Goal: Transaction & Acquisition: Purchase product/service

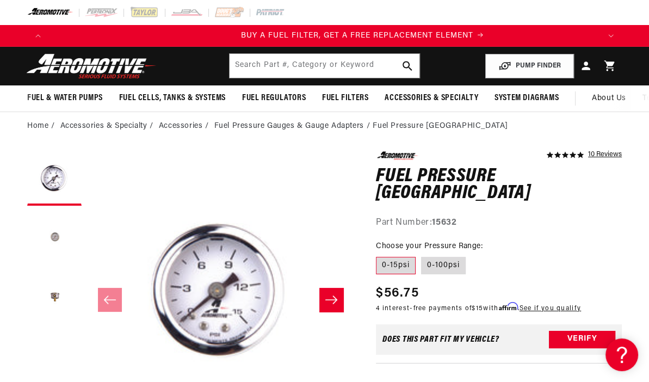
scroll to position [0, 551]
click at [52, 233] on button "Load image 2 in gallery view" at bounding box center [54, 238] width 54 height 54
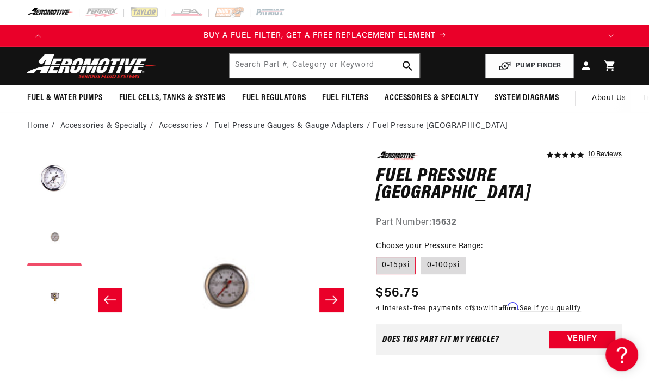
scroll to position [0, 267]
click at [54, 292] on button "Load image 3 in gallery view" at bounding box center [54, 298] width 54 height 54
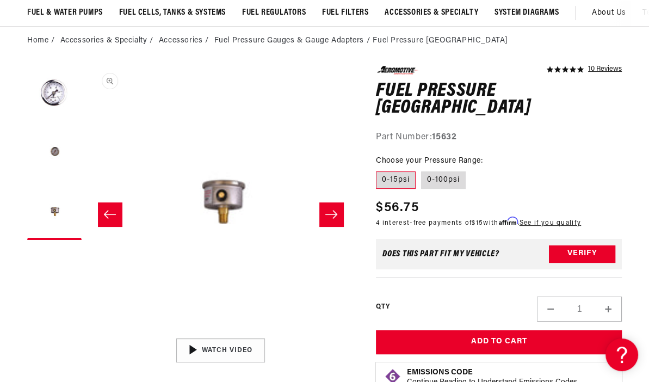
scroll to position [109, 0]
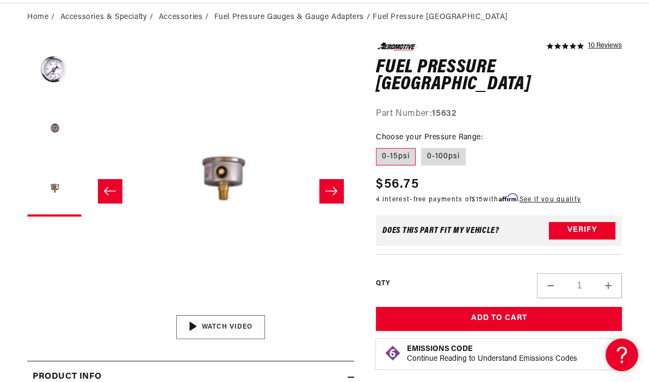
click at [227, 325] on img "Gallery Viewer" at bounding box center [220, 327] width 165 height 93
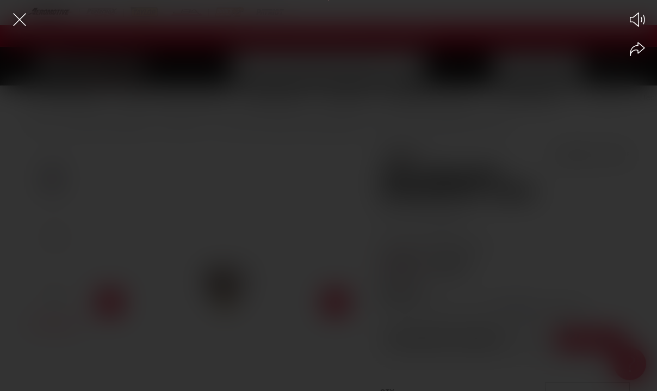
scroll to position [0, 0]
click at [637, 46] on icon "Share video" at bounding box center [637, 49] width 15 height 15
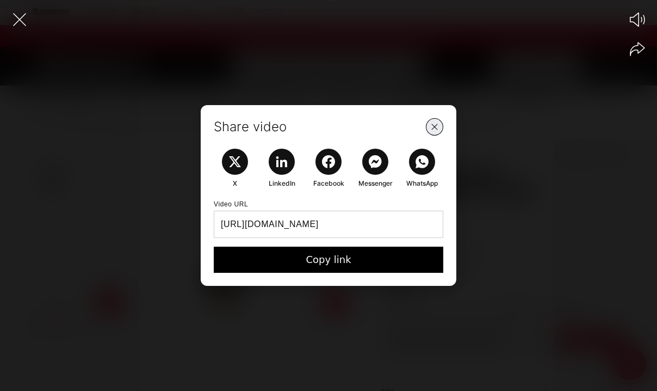
click at [435, 125] on icon "Close Share Modal" at bounding box center [435, 127] width 14 height 14
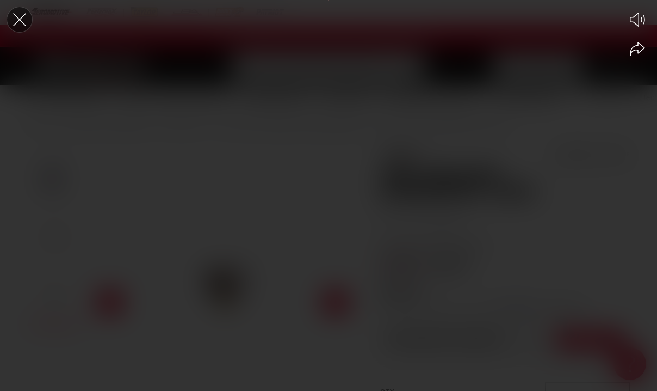
click at [18, 17] on icon "Close the video player" at bounding box center [20, 20] width 24 height 24
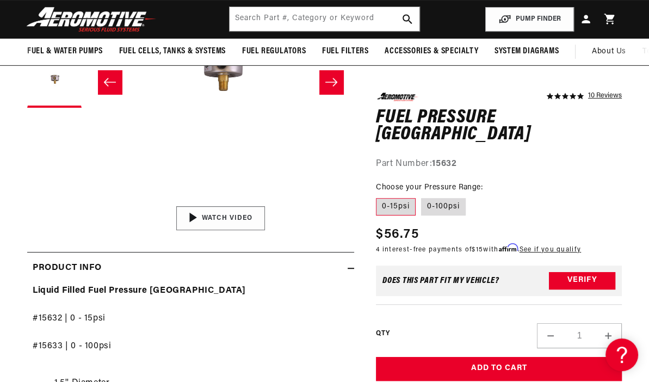
click at [229, 214] on img "Gallery Viewer" at bounding box center [220, 218] width 165 height 93
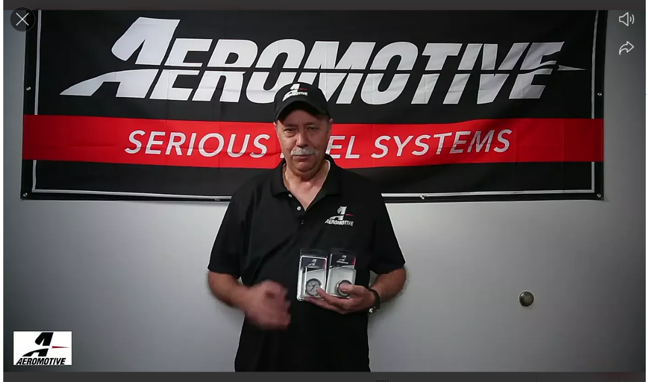
scroll to position [0, 1678]
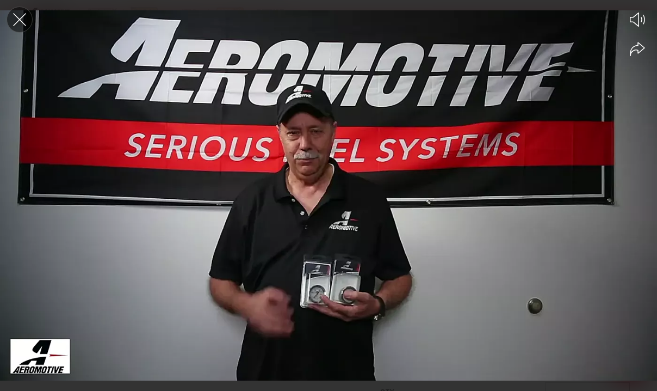
click at [20, 17] on icon "Close the video player" at bounding box center [20, 20] width 24 height 24
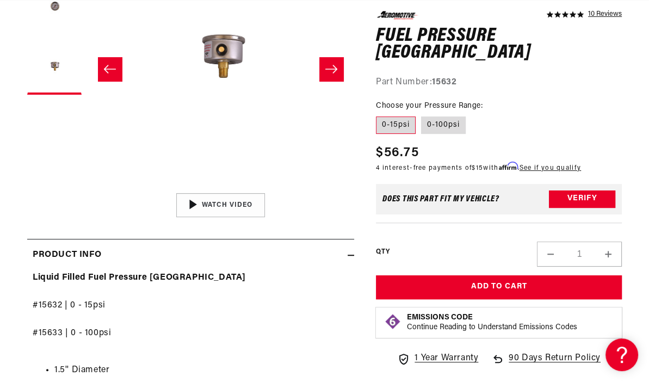
scroll to position [0, 0]
click at [394, 116] on label "0-15psi" at bounding box center [396, 124] width 40 height 17
click at [379, 114] on input "0-15psi" at bounding box center [379, 114] width 1 height 1
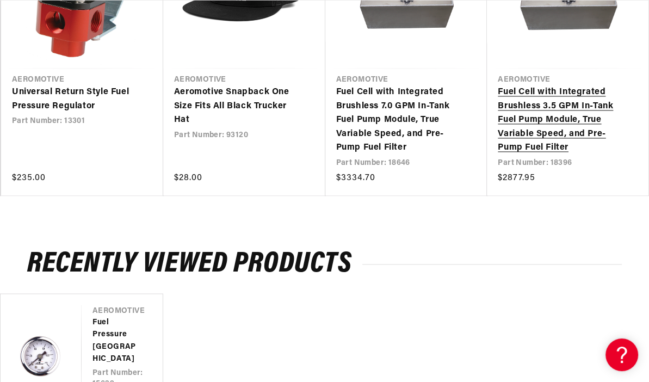
scroll to position [0, 1057]
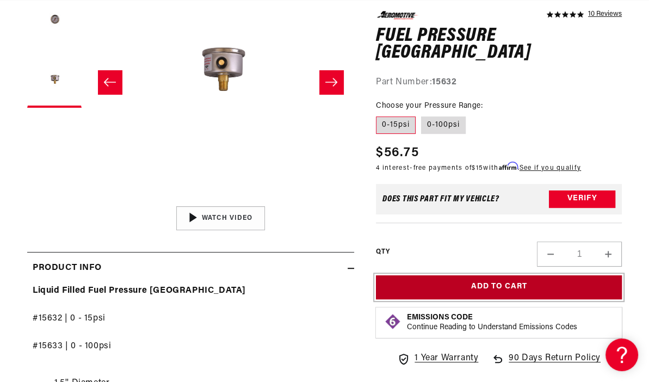
click at [514, 275] on button "Add to Cart" at bounding box center [499, 287] width 246 height 24
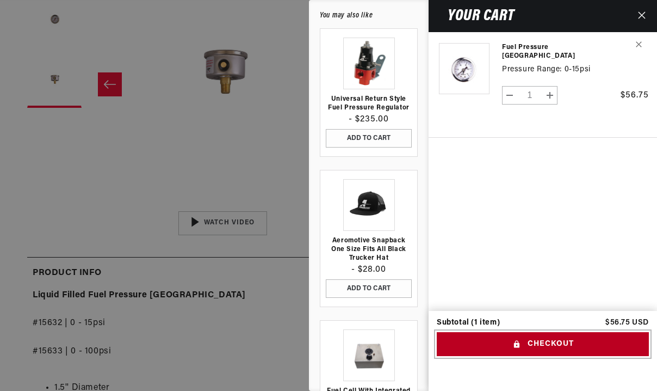
click at [551, 339] on button "Checkout" at bounding box center [543, 344] width 212 height 24
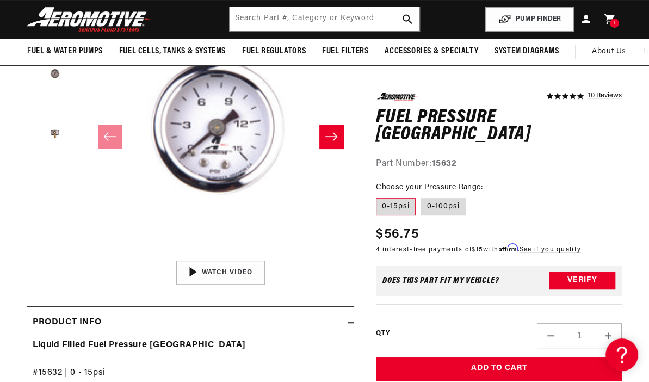
scroll to position [0, 985]
